Goal: Task Accomplishment & Management: Use online tool/utility

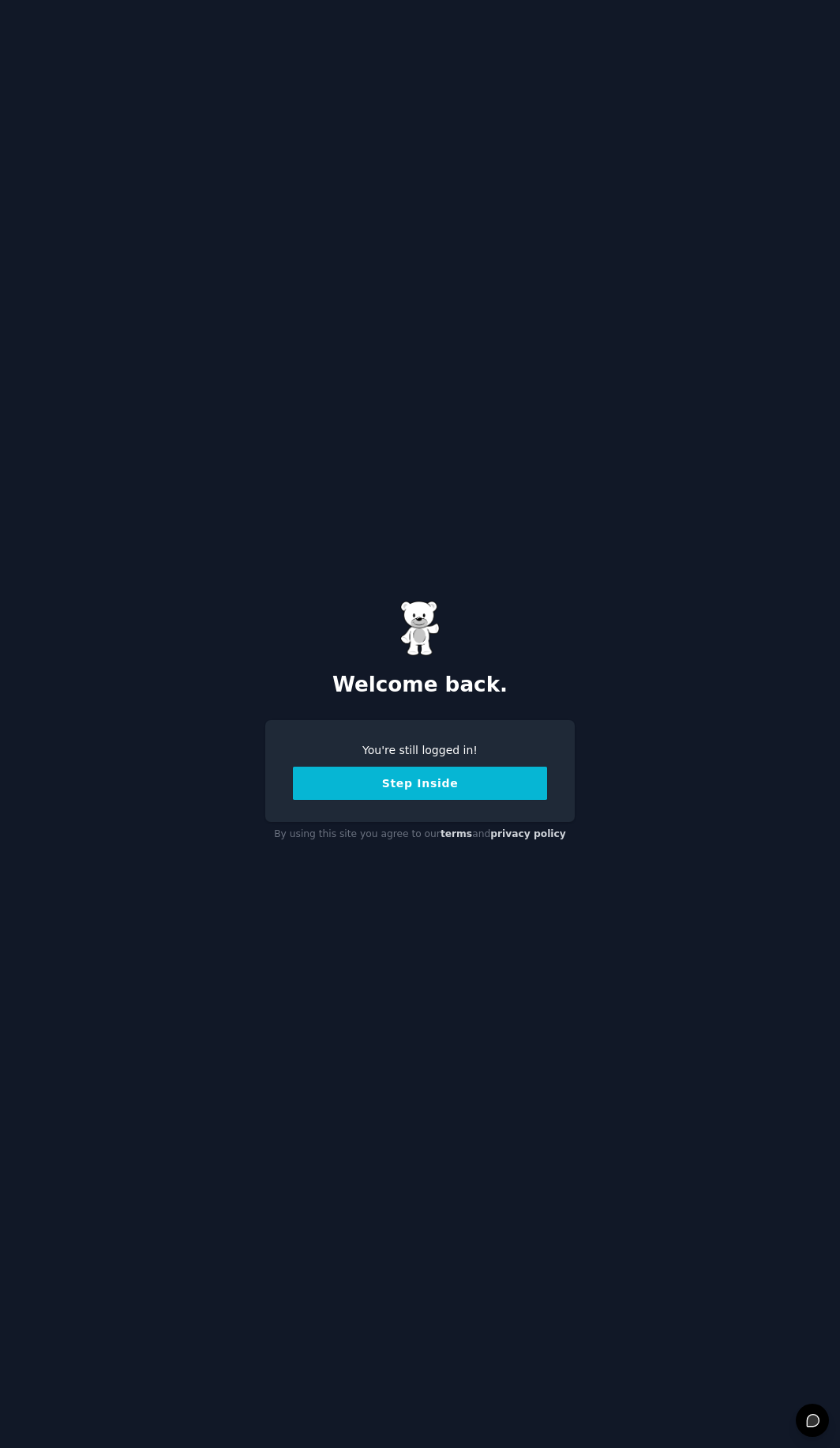
click at [385, 787] on button "Step Inside" at bounding box center [420, 783] width 254 height 33
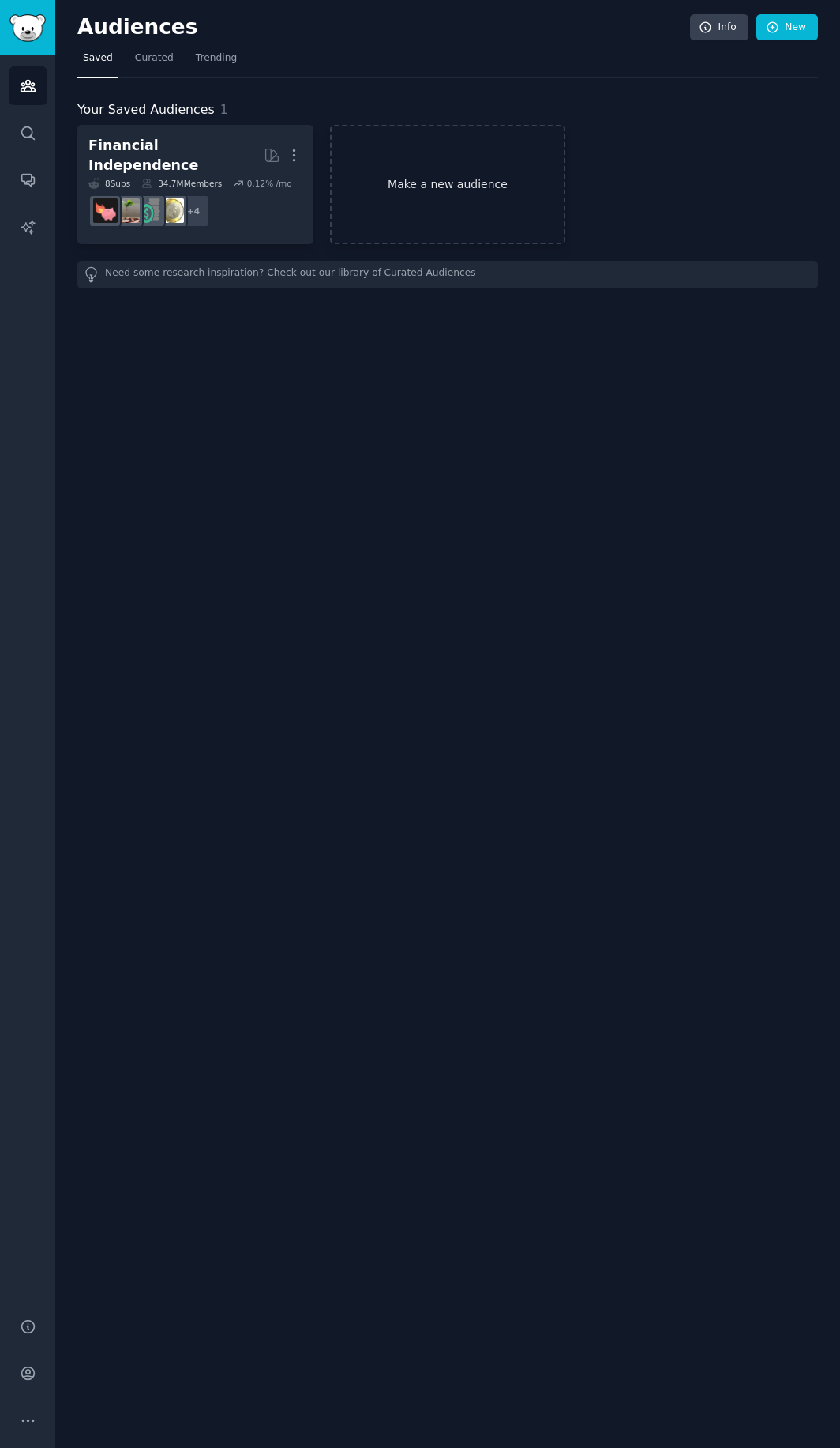
click at [443, 212] on link "Make a new audience" at bounding box center [447, 185] width 236 height 119
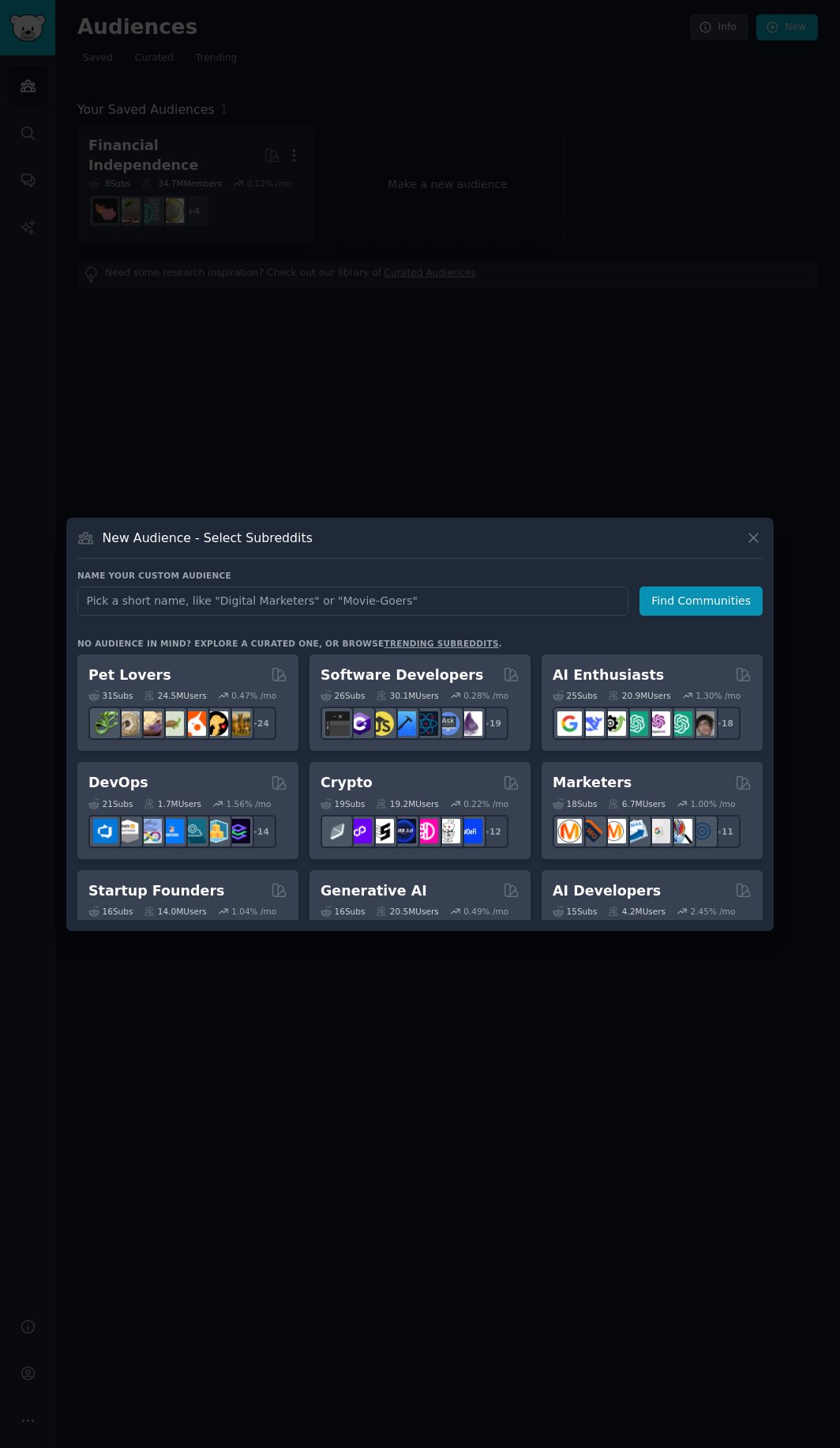
click at [307, 593] on input "text" at bounding box center [352, 601] width 551 height 29
type input "investing for begginers"
click at [685, 588] on button "Find Communities" at bounding box center [701, 601] width 123 height 29
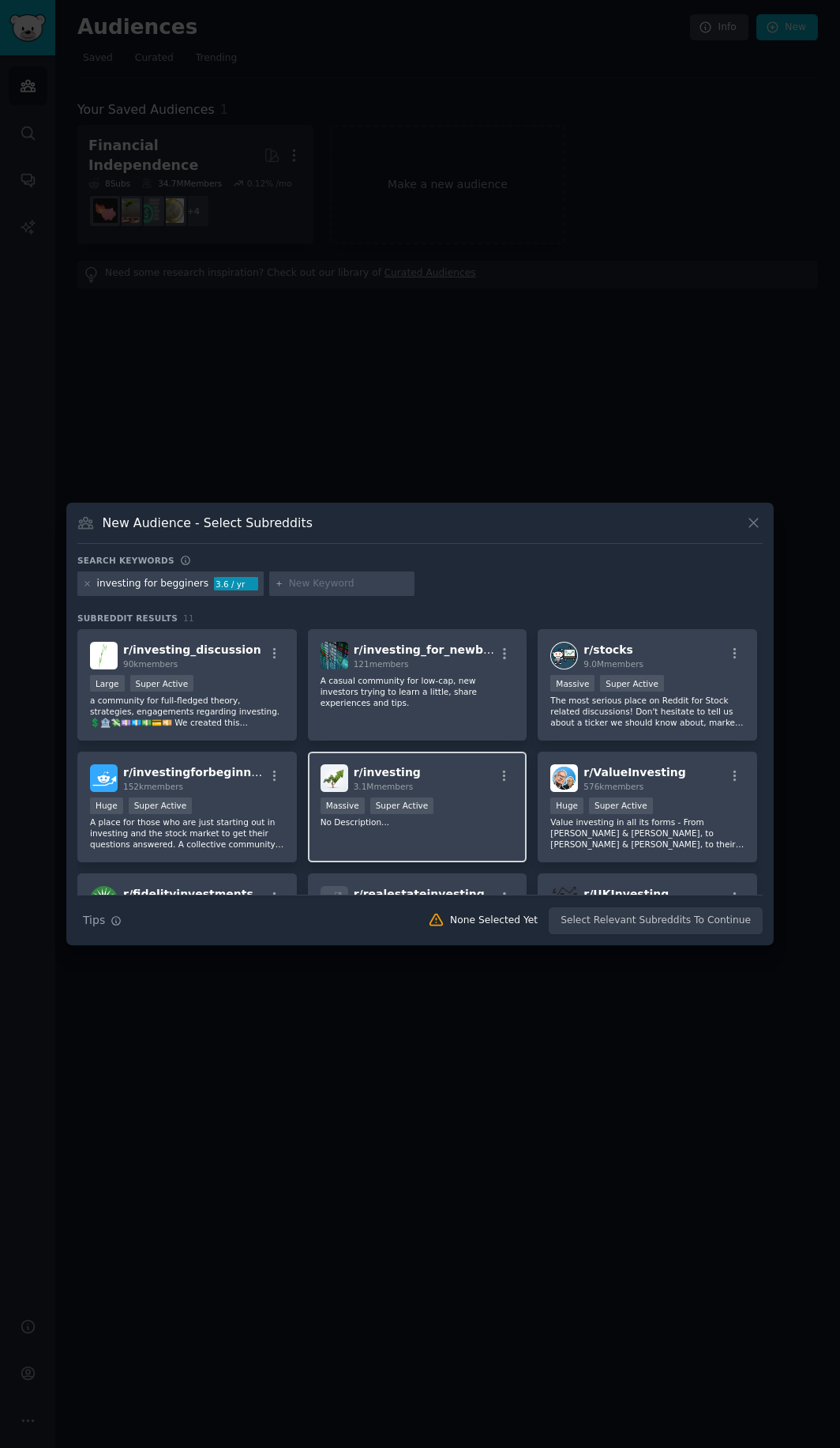
drag, startPoint x: 482, startPoint y: 798, endPoint x: 427, endPoint y: 811, distance: 56.5
click at [482, 798] on div "Massive Super Active" at bounding box center [418, 807] width 194 height 20
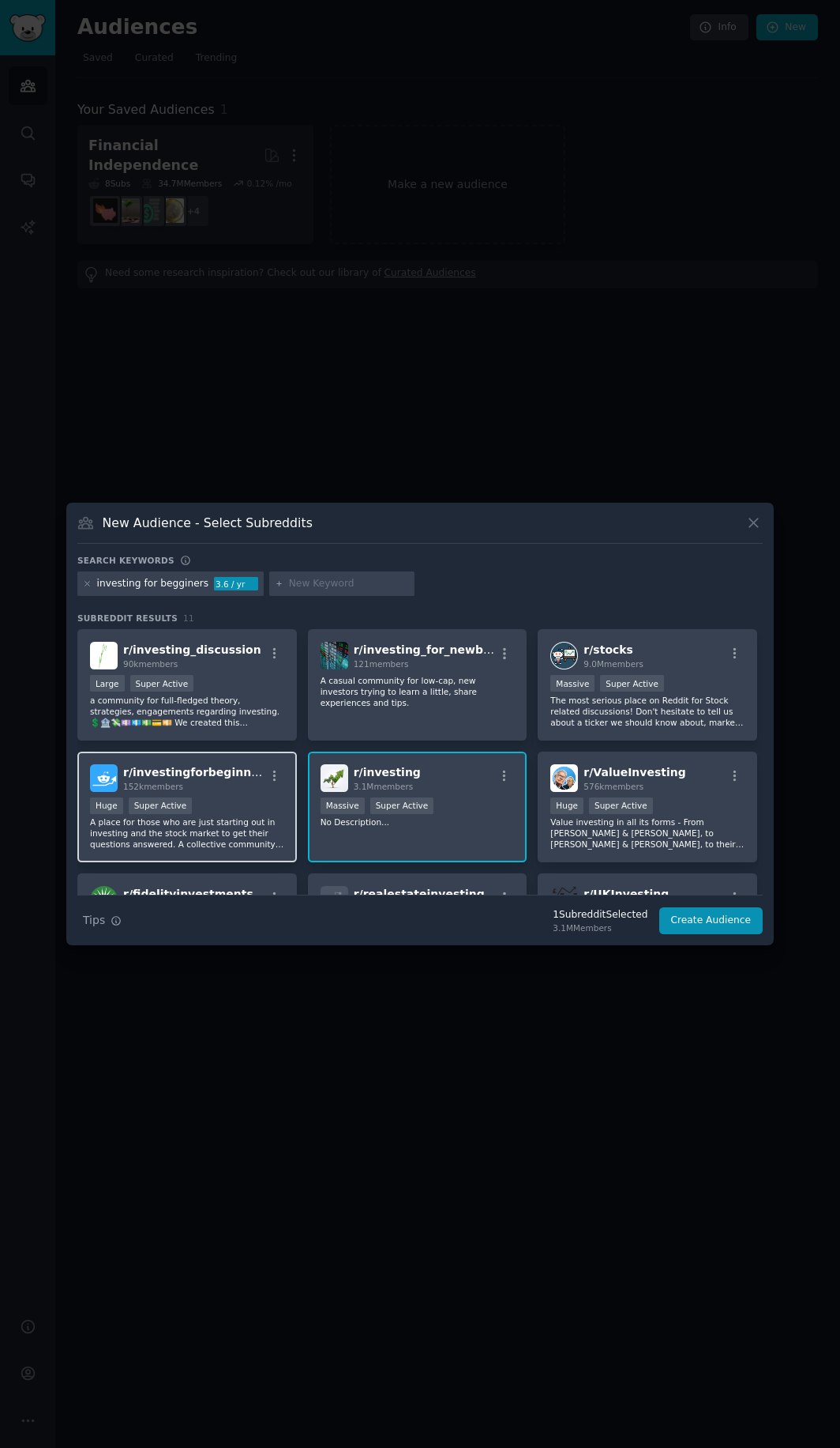
click at [271, 821] on p "A place for those who are just starting out in investing and the stock market t…" at bounding box center [188, 833] width 194 height 33
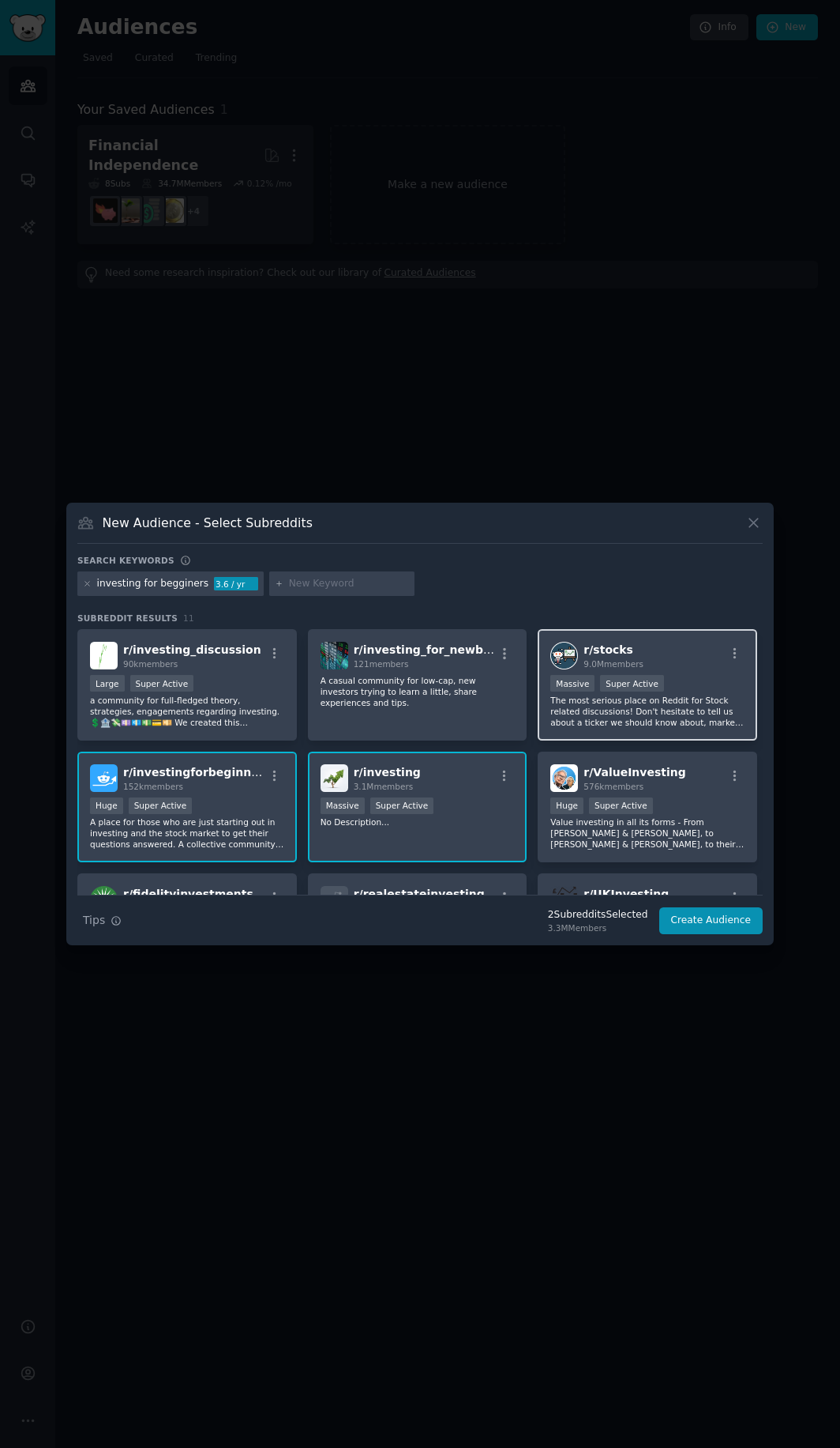
click at [707, 665] on div "r/ stocks 9.0M members" at bounding box center [648, 655] width 194 height 28
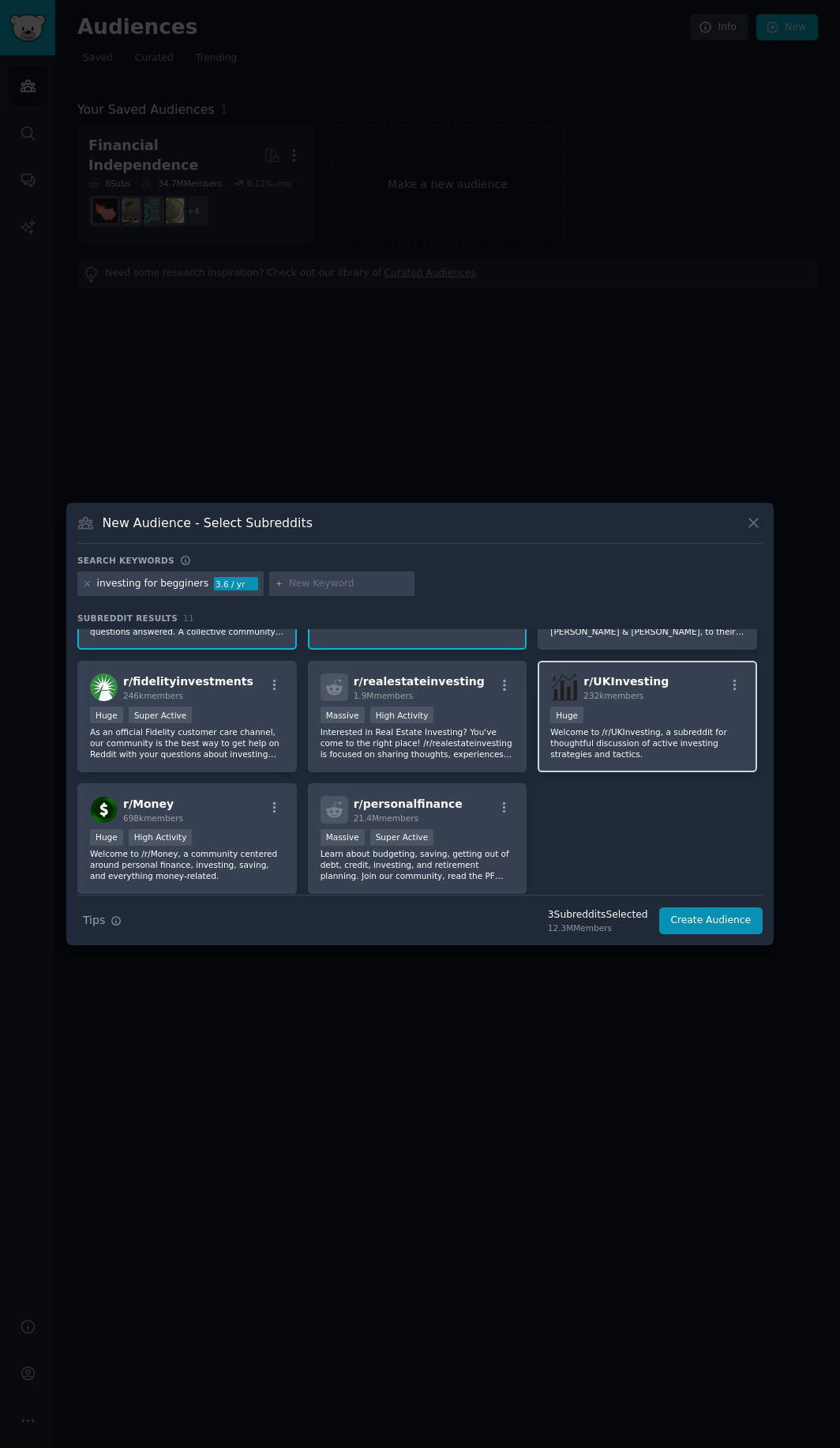
scroll to position [267, 0]
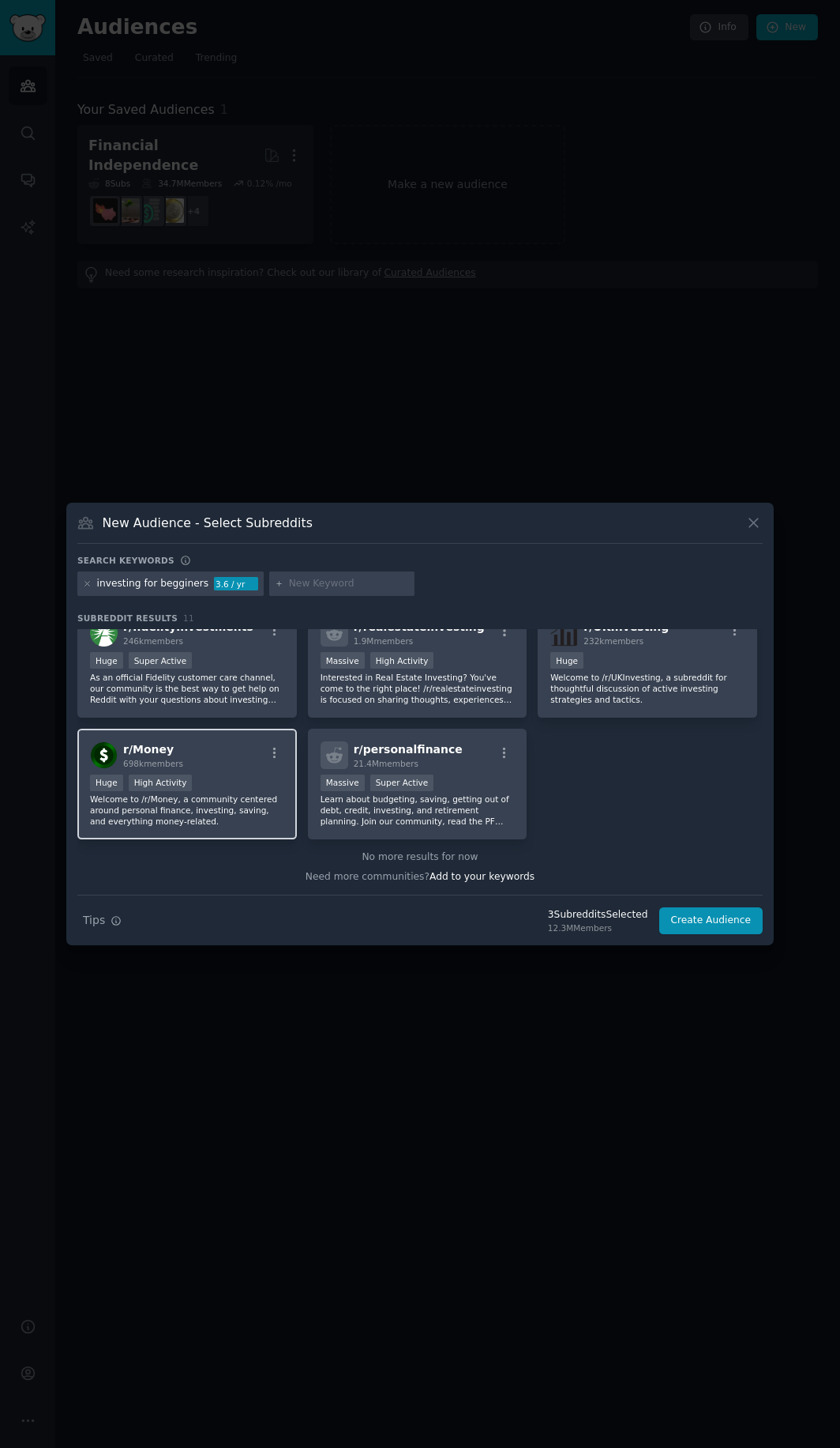
click at [219, 761] on div "r/ Money 698k members" at bounding box center [188, 755] width 194 height 28
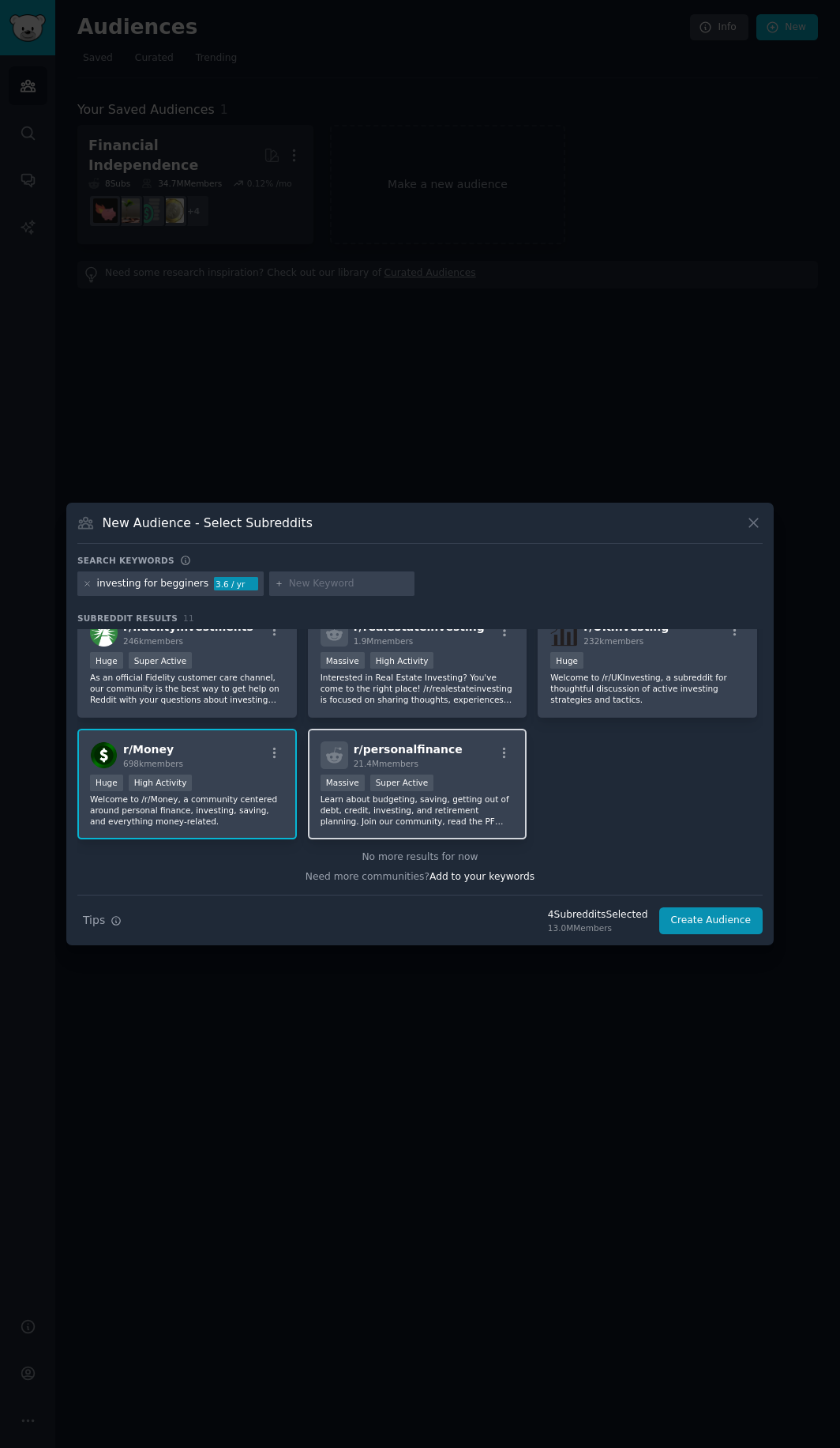
drag, startPoint x: 448, startPoint y: 766, endPoint x: 469, endPoint y: 772, distance: 21.8
click at [448, 766] on div "r/ personalfinance 21.4M members" at bounding box center [418, 755] width 194 height 28
click at [694, 919] on button "Create Audience" at bounding box center [711, 920] width 104 height 27
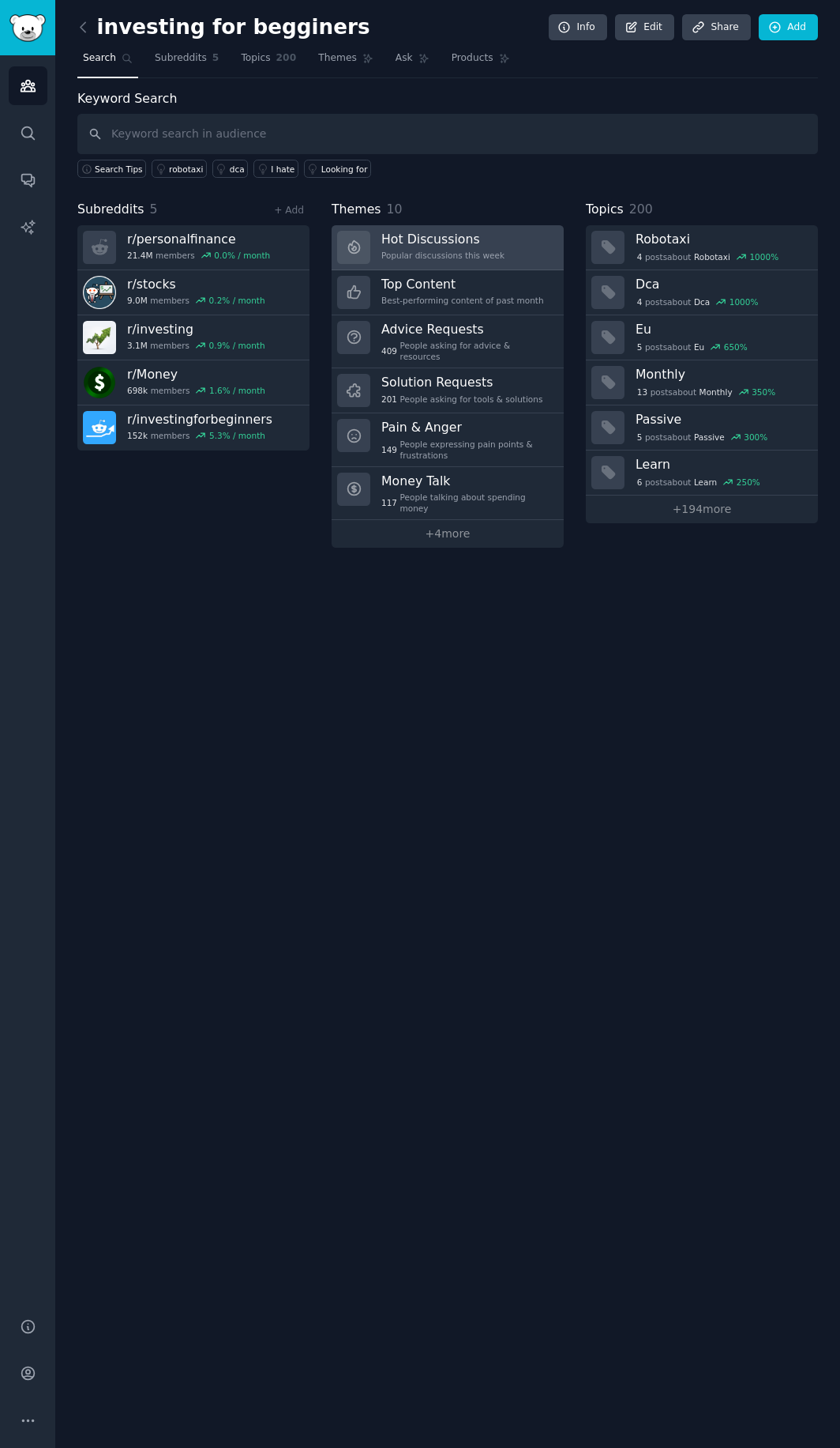
click at [478, 234] on h3 "Hot Discussions" at bounding box center [443, 239] width 123 height 16
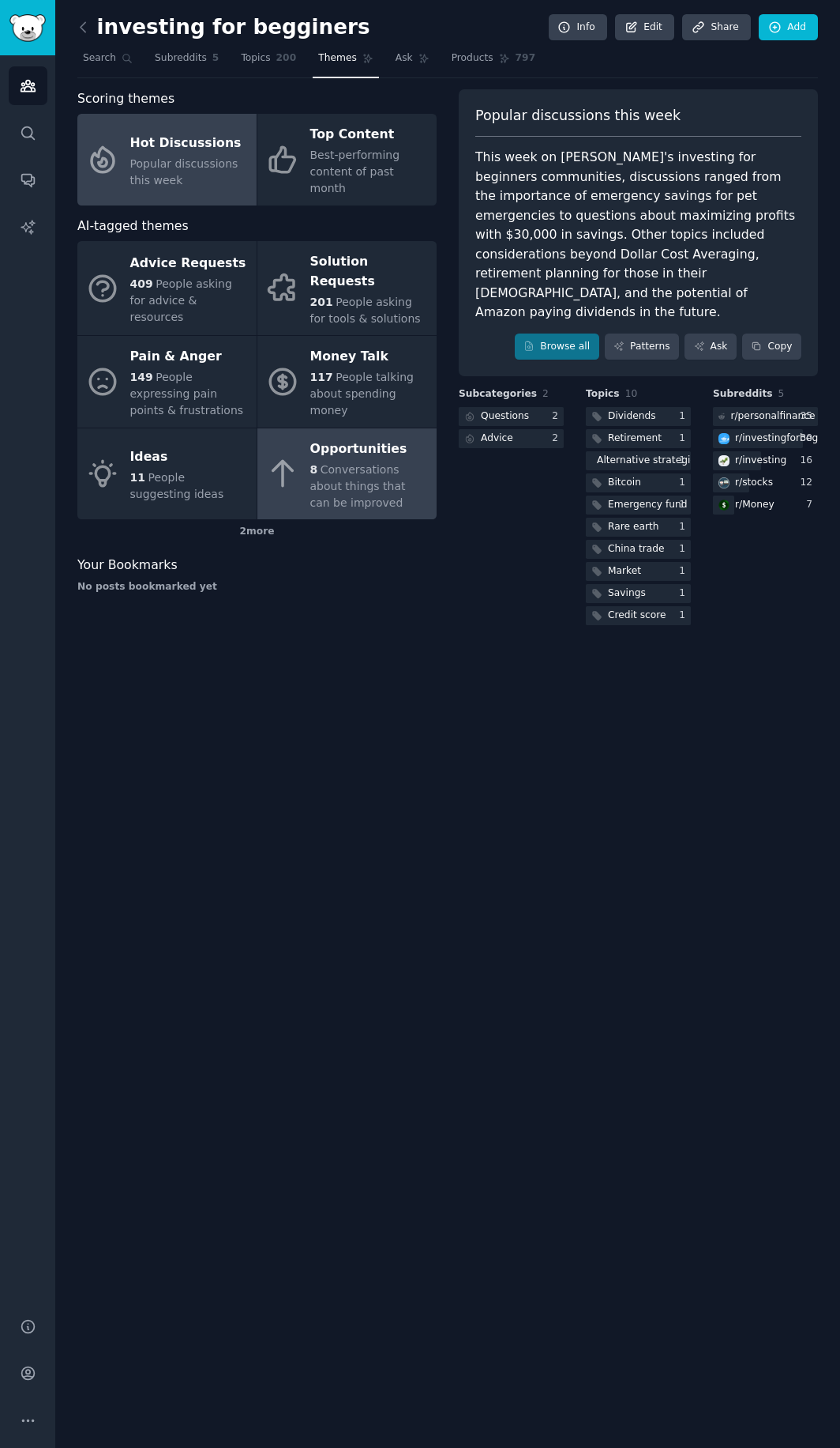
click at [342, 463] on span "Conversations about things that can be improved" at bounding box center [358, 486] width 95 height 46
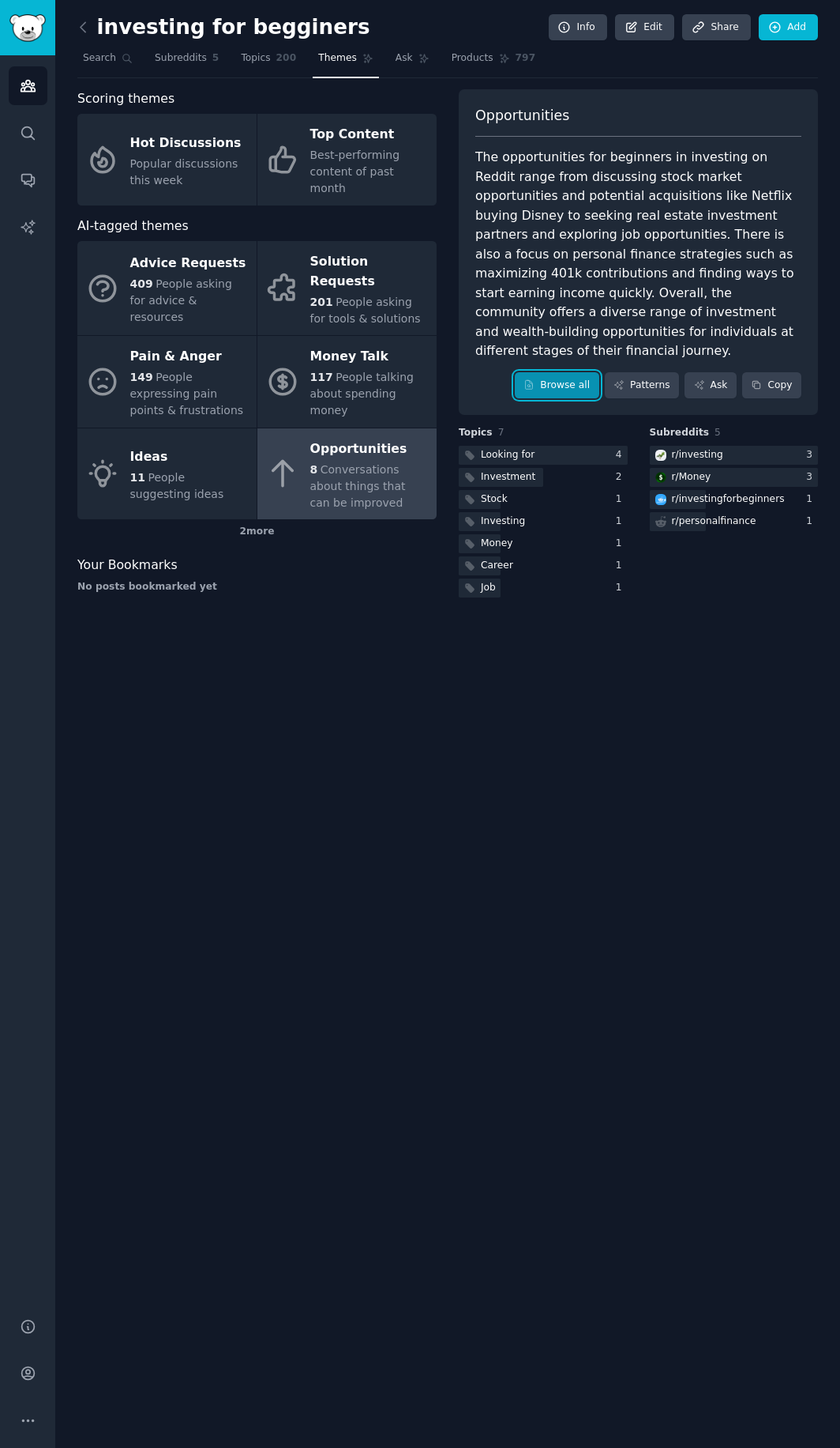
click at [586, 373] on link "Browse all" at bounding box center [557, 386] width 85 height 27
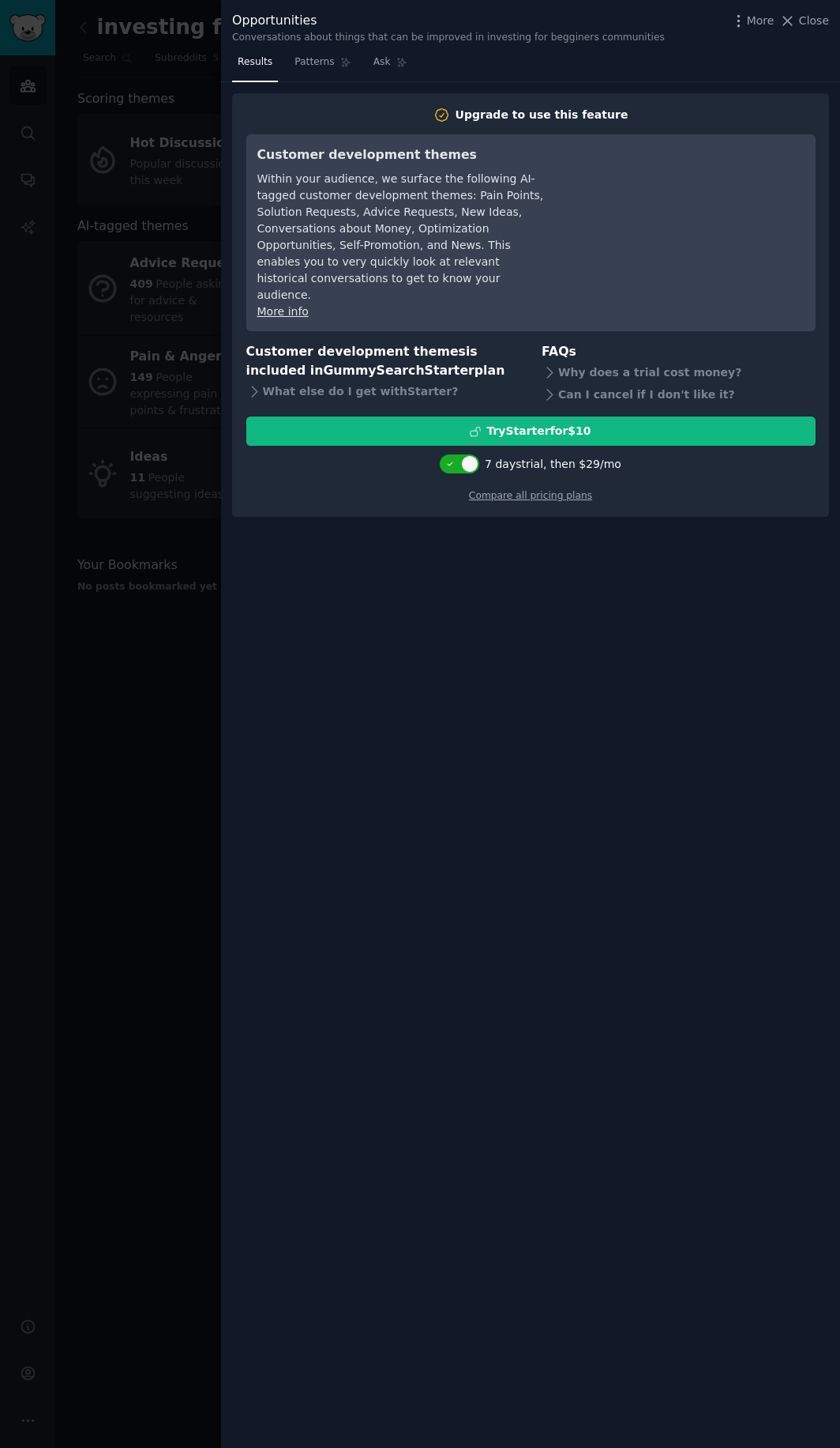
click at [183, 628] on div at bounding box center [420, 724] width 840 height 1448
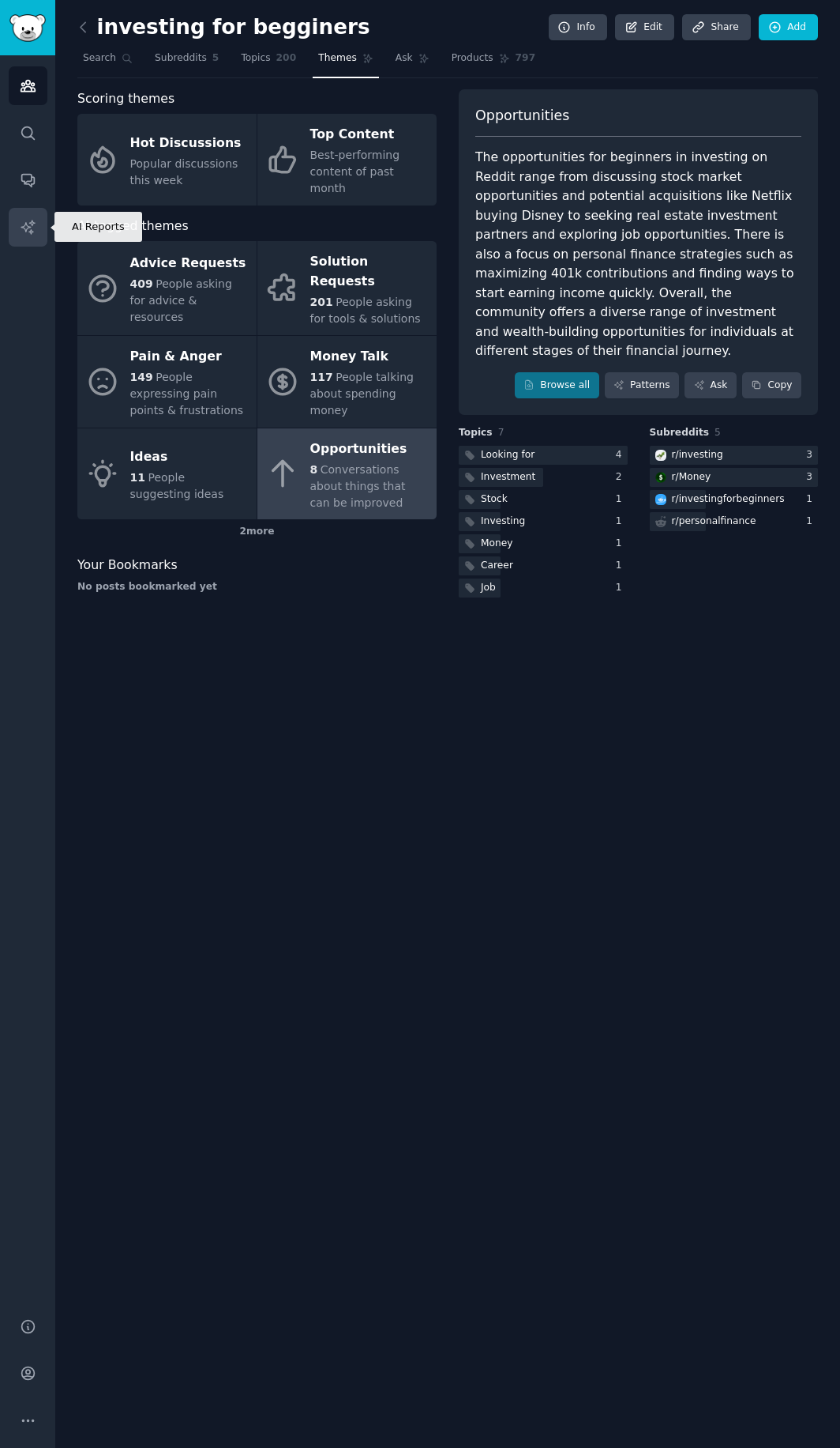
click at [21, 222] on icon "Sidebar" at bounding box center [28, 226] width 16 height 16
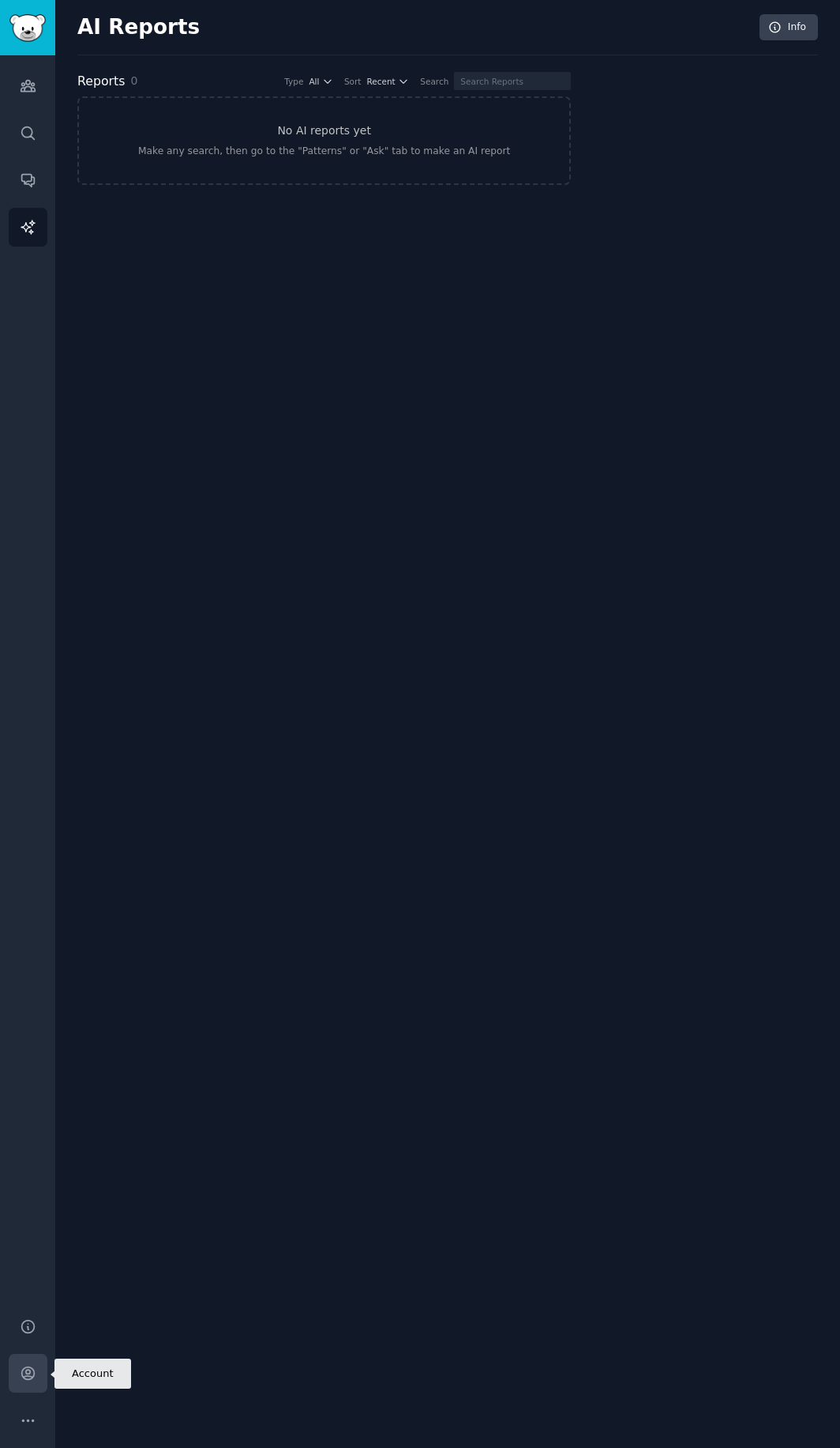
click at [24, 1362] on link "Account" at bounding box center [28, 1373] width 38 height 39
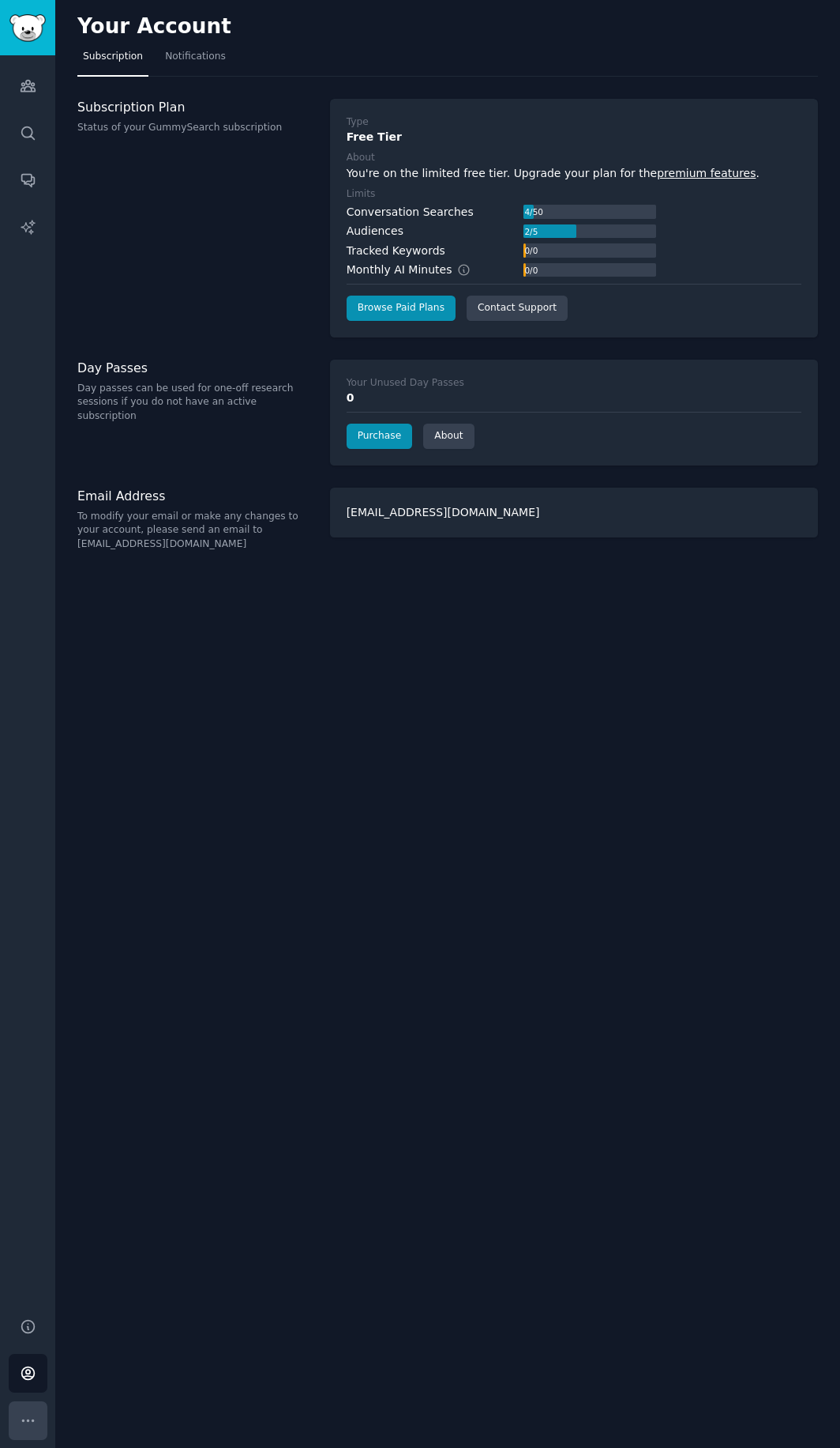
click at [30, 1418] on icon "Sidebar" at bounding box center [28, 1420] width 16 height 16
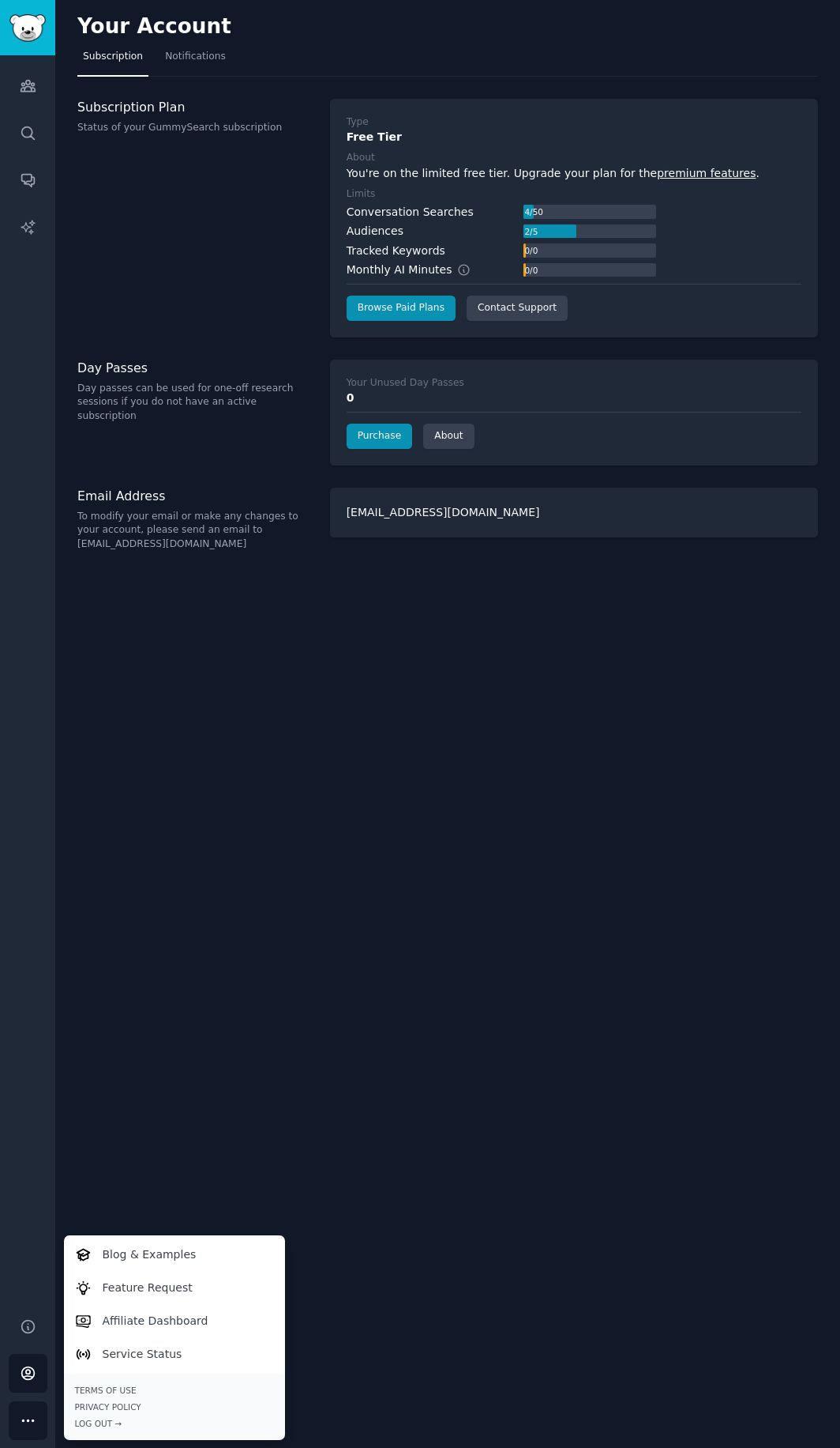
click at [161, 1086] on div "Your Account Subscription Notifications Subscription Plan Status of your GummyS…" at bounding box center [447, 724] width 785 height 1448
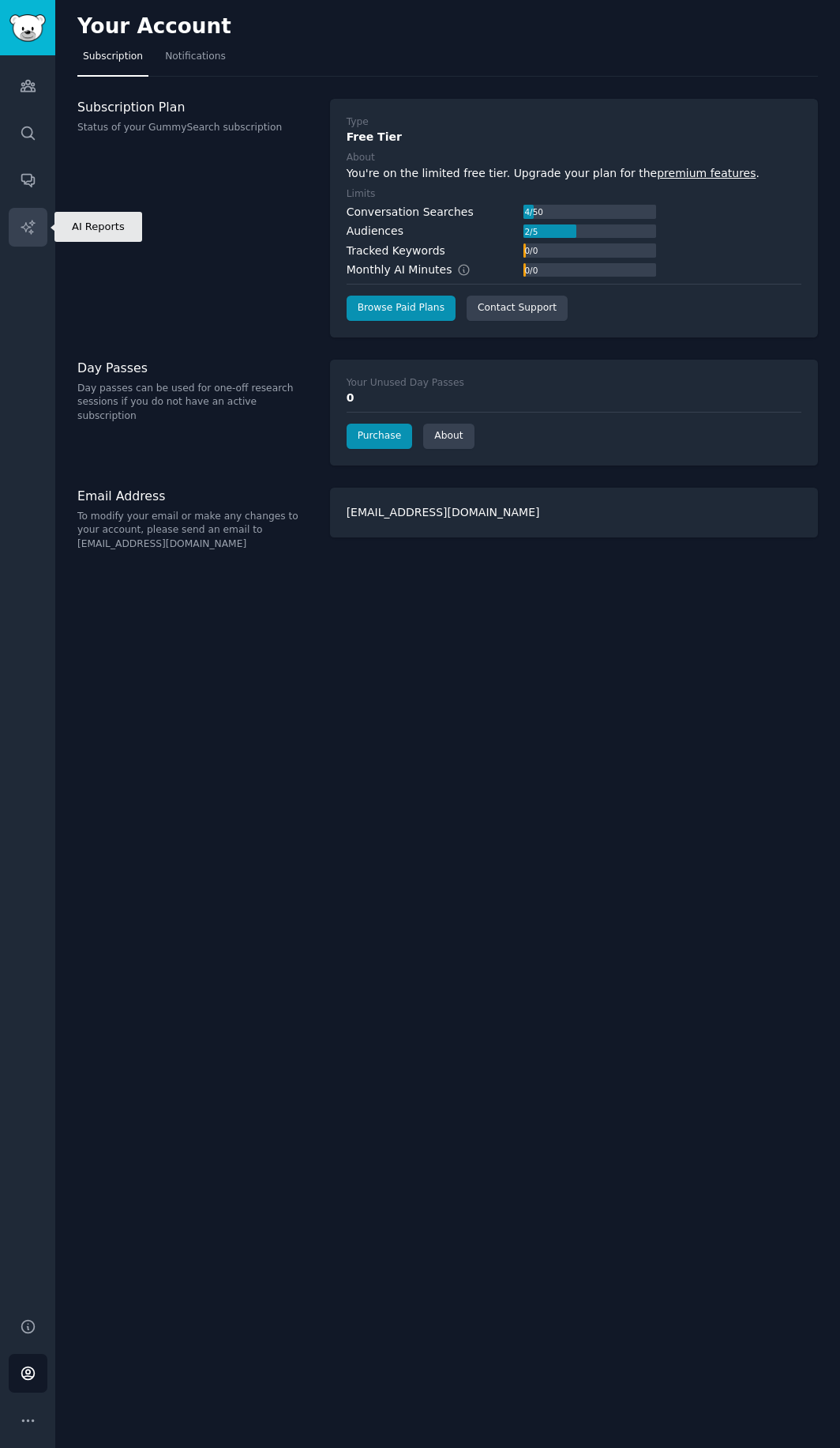
click at [25, 214] on link "AI Reports" at bounding box center [28, 227] width 38 height 39
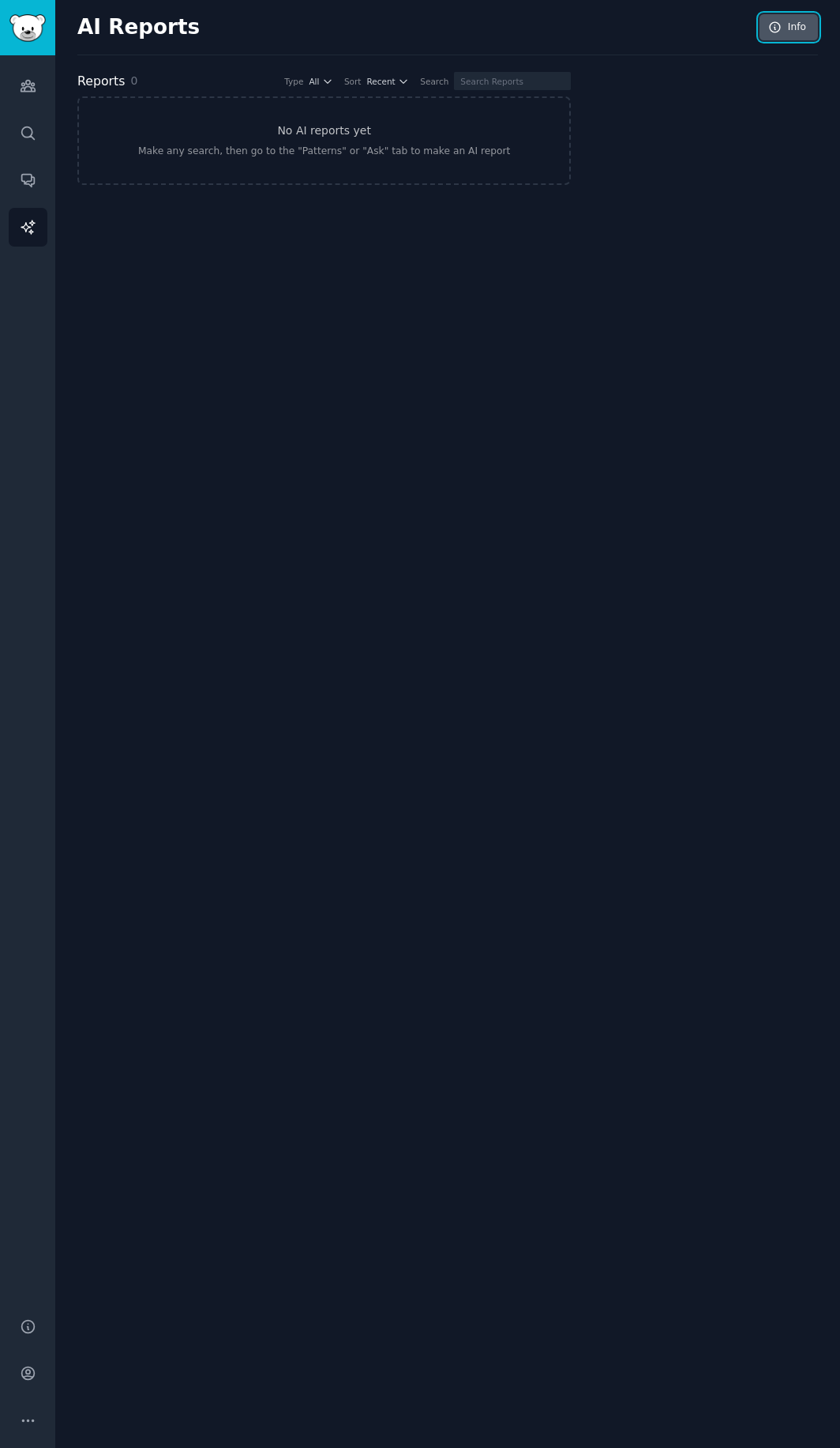
click at [805, 29] on link "Info" at bounding box center [789, 28] width 59 height 27
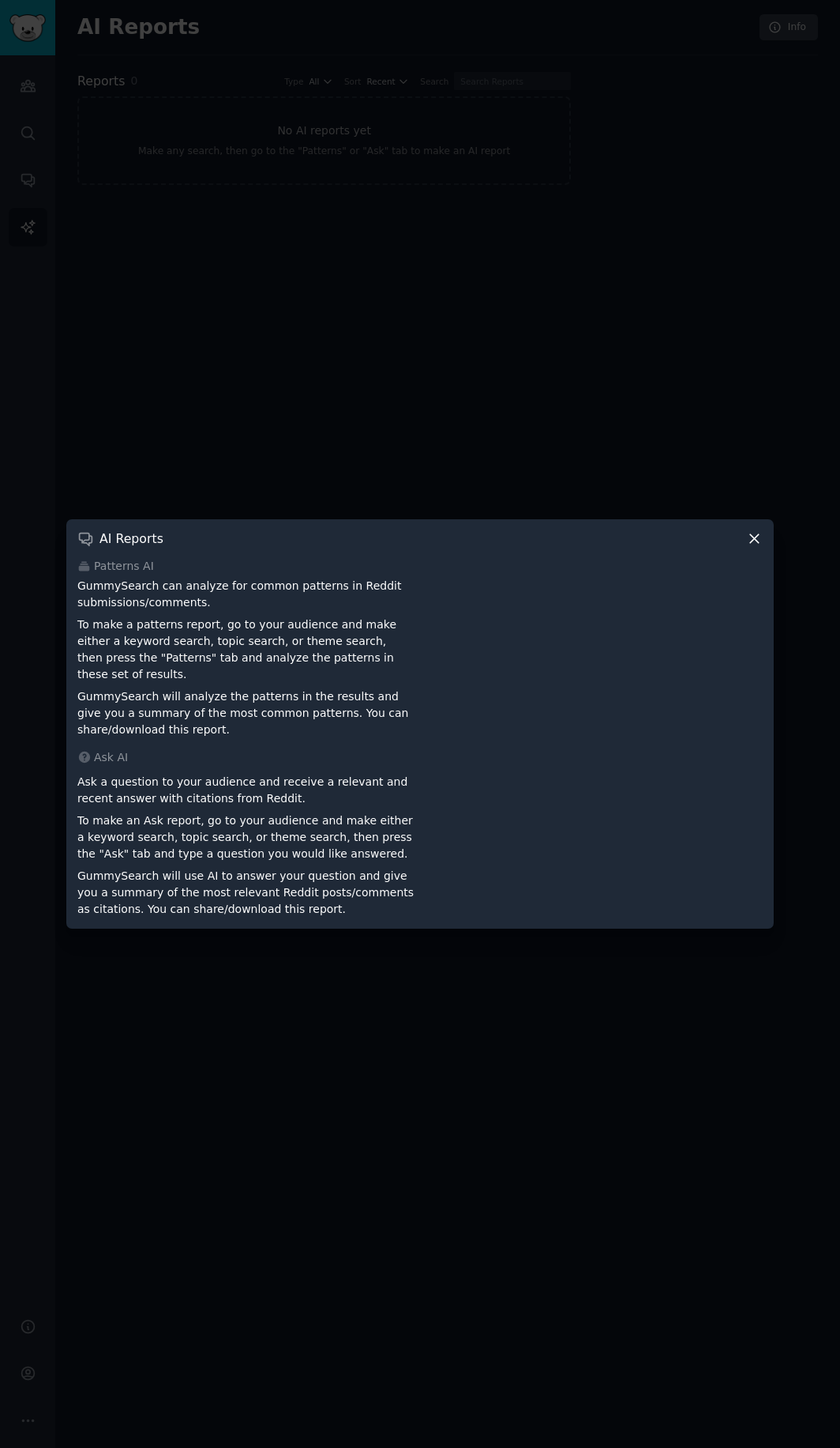
click at [755, 540] on icon at bounding box center [754, 538] width 16 height 16
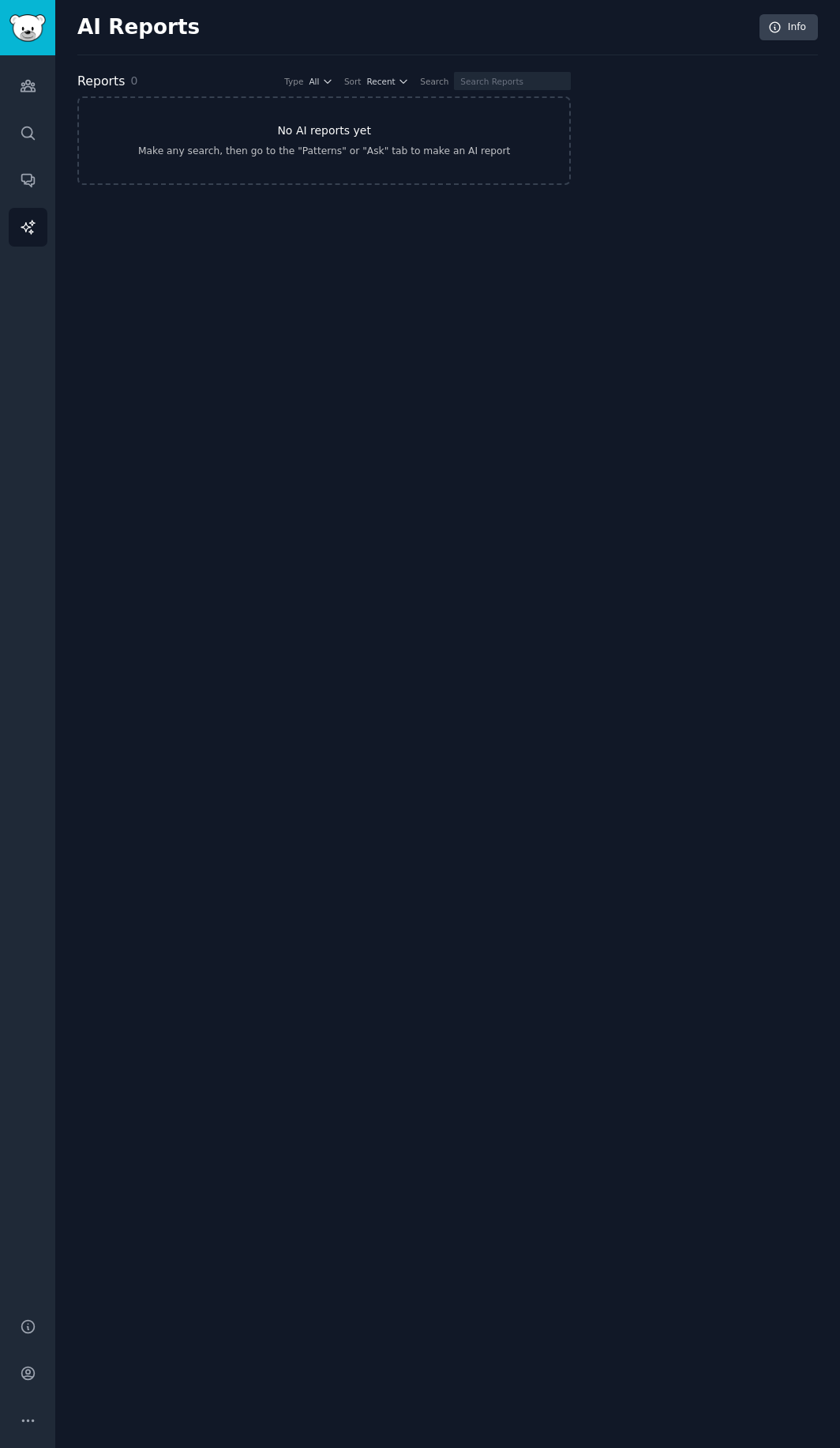
click at [368, 148] on div "Make any search, then go to the "Patterns" or "Ask" tab to make an AI report" at bounding box center [324, 151] width 372 height 14
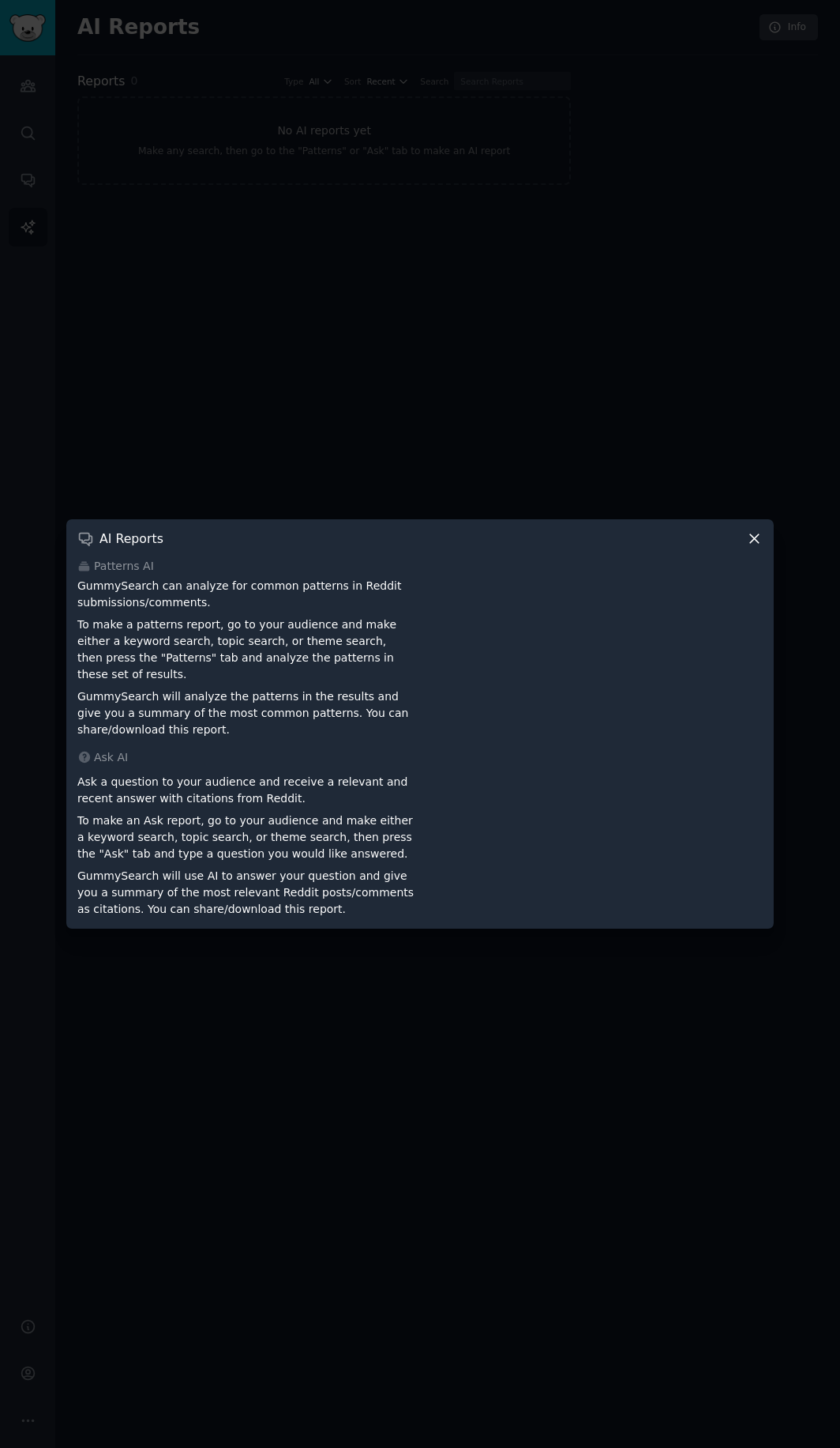
click at [751, 534] on div "AI Reports Patterns AI GummySearch can analyze for common patterns in Reddit su…" at bounding box center [420, 723] width 707 height 409
click at [755, 543] on icon at bounding box center [754, 538] width 9 height 9
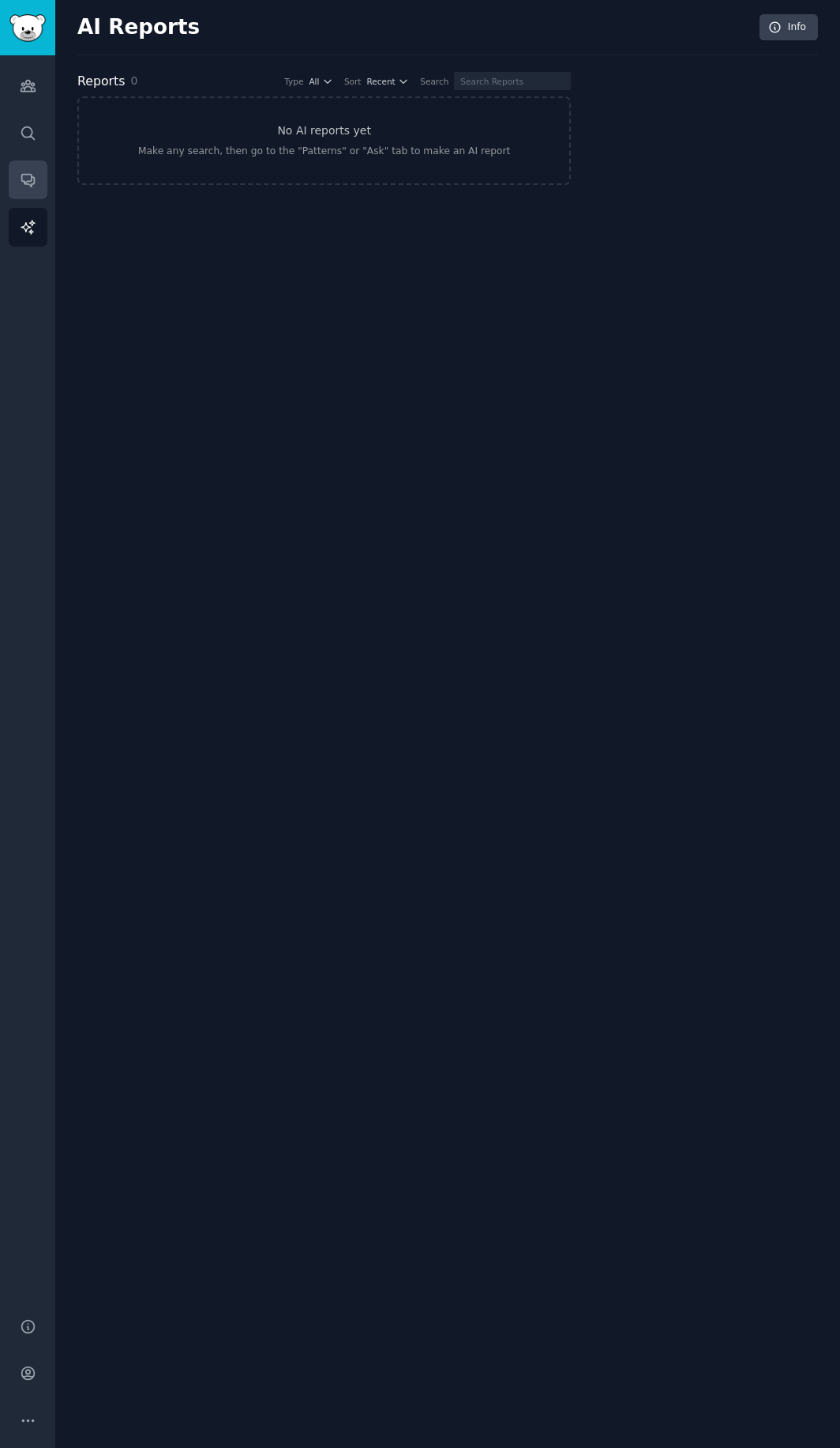
click at [42, 172] on link "Conversations" at bounding box center [28, 180] width 38 height 39
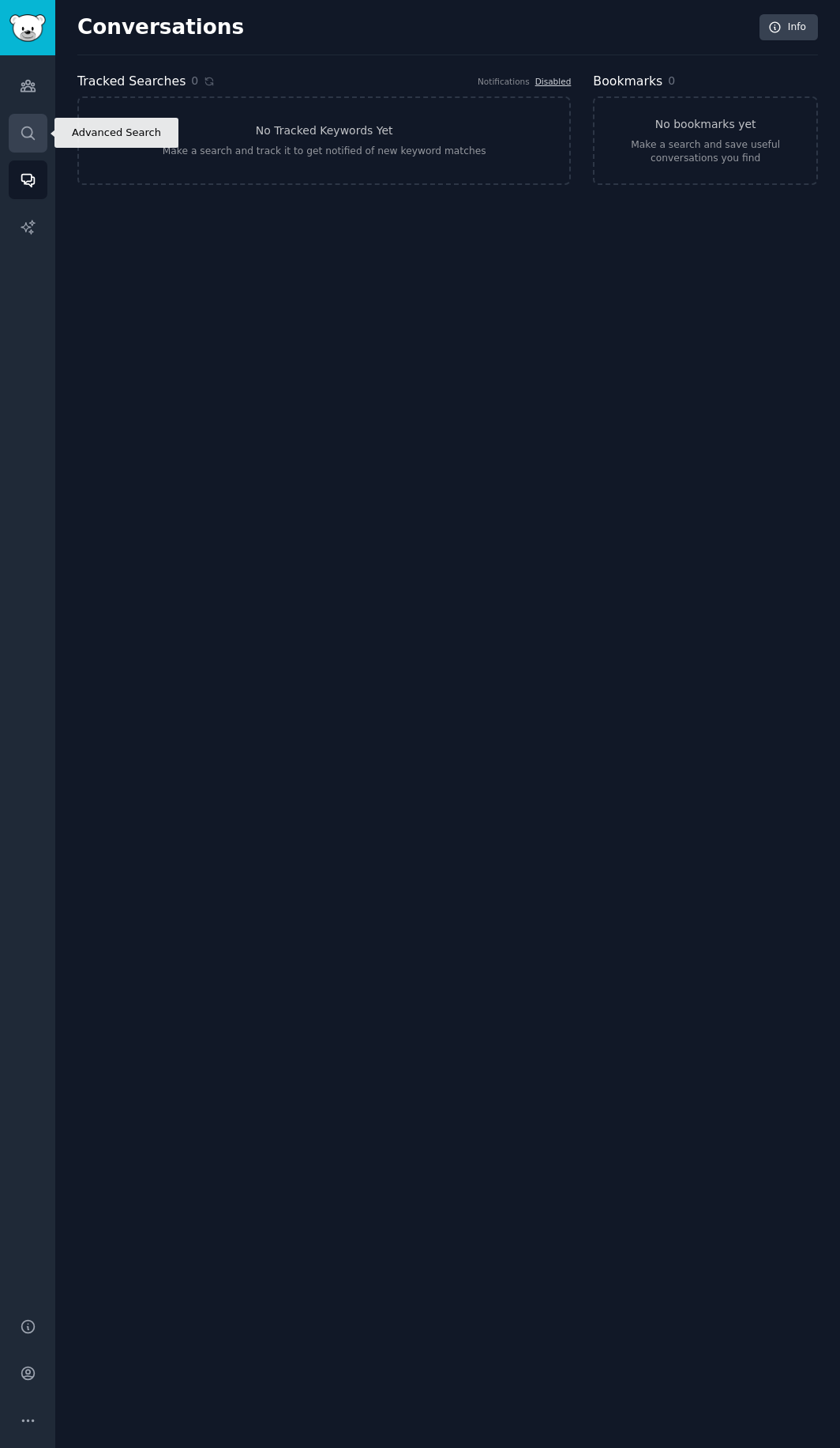
click at [29, 132] on icon "Sidebar" at bounding box center [28, 133] width 16 height 16
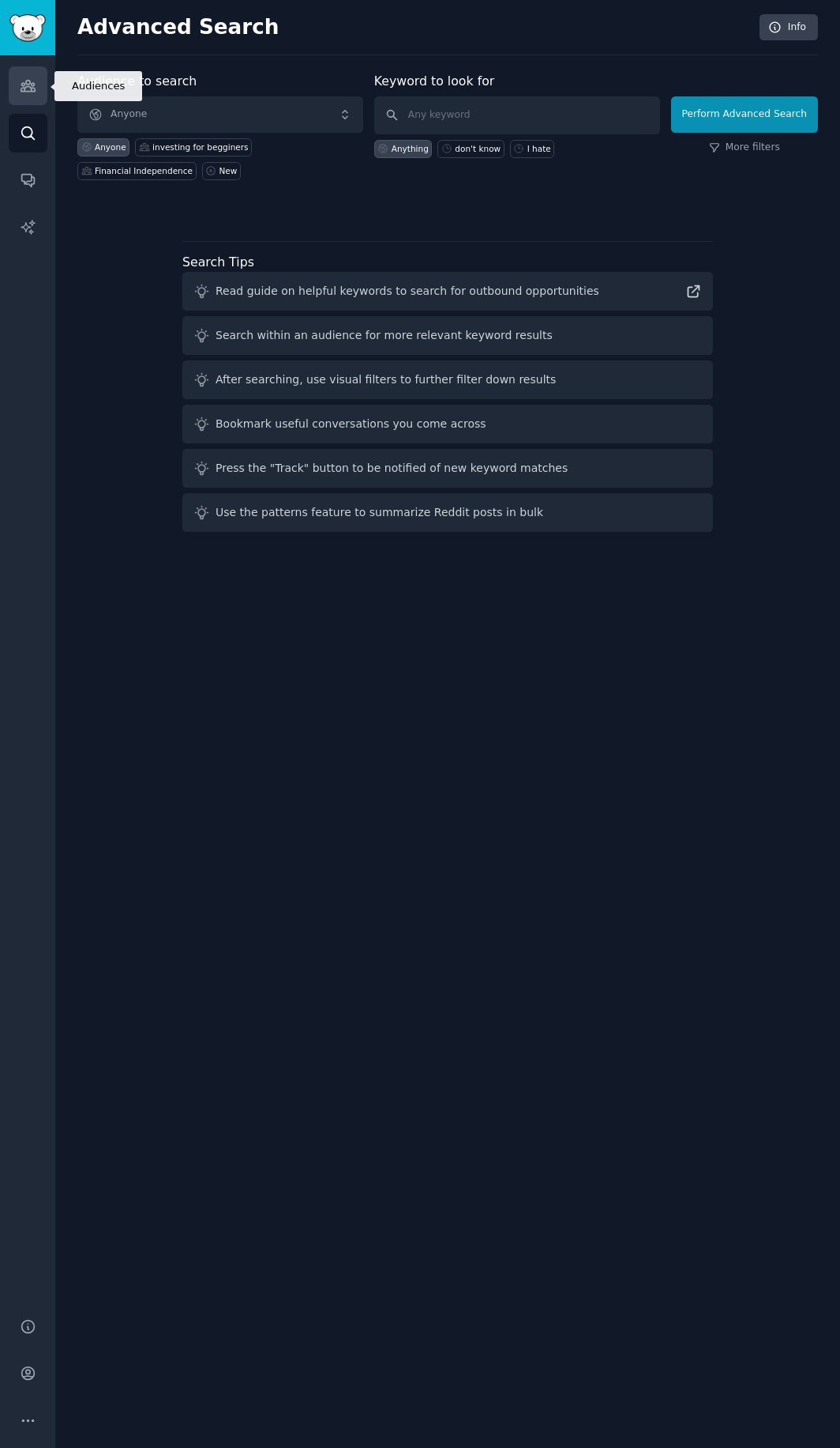
click at [37, 93] on link "Audiences" at bounding box center [28, 86] width 38 height 39
